Goal: Transaction & Acquisition: Purchase product/service

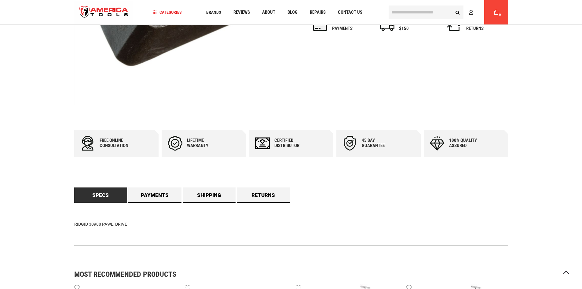
scroll to position [220, 0]
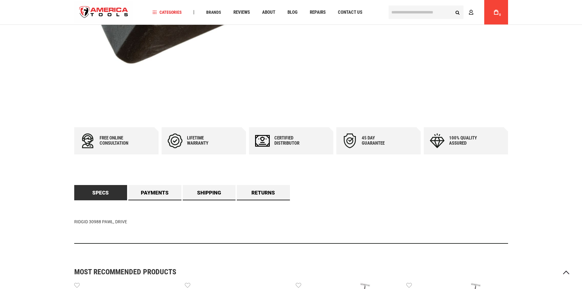
click at [167, 201] on div "RIDGID 30988 PAWL, DRIVE" at bounding box center [291, 221] width 434 height 43
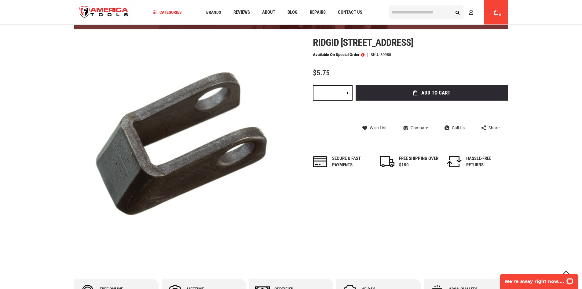
scroll to position [36, 0]
